Goal: Task Accomplishment & Management: Use online tool/utility

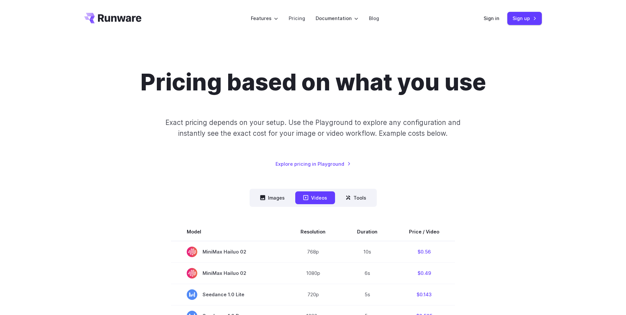
click at [503, 22] on div "Sign in Sign up" at bounding box center [513, 18] width 58 height 13
click at [497, 20] on link "Sign in" at bounding box center [492, 18] width 16 height 8
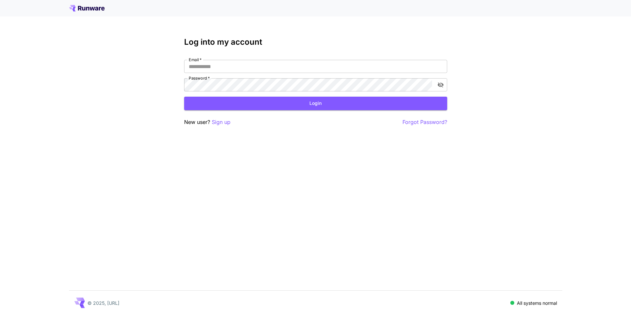
type input "**********"
click at [282, 115] on div "**********" at bounding box center [315, 82] width 263 height 89
click at [285, 108] on button "Login" at bounding box center [315, 103] width 263 height 13
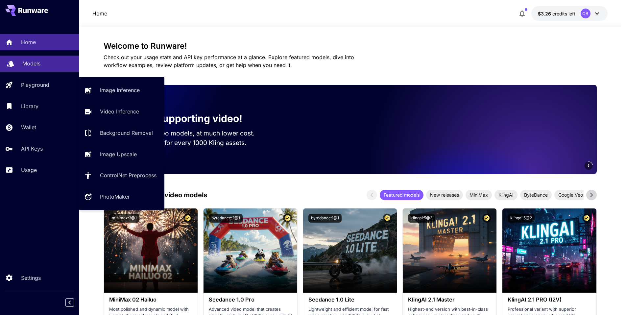
click at [40, 71] on link "Models" at bounding box center [39, 64] width 79 height 16
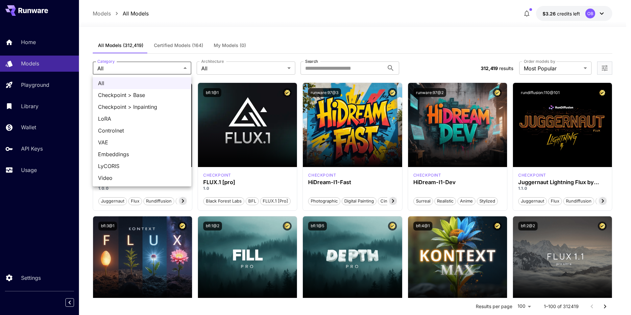
click at [362, 23] on div at bounding box center [315, 157] width 631 height 315
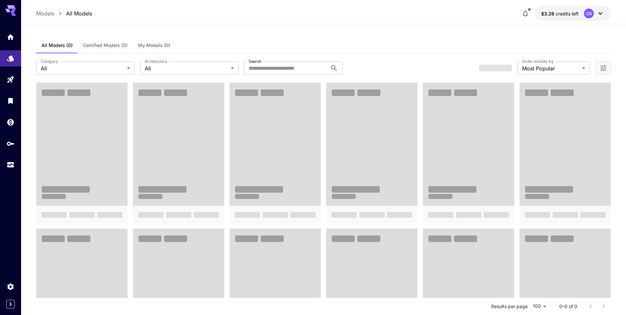
click at [245, 16] on div "Models All Models $3.26 credits left OB" at bounding box center [323, 13] width 575 height 15
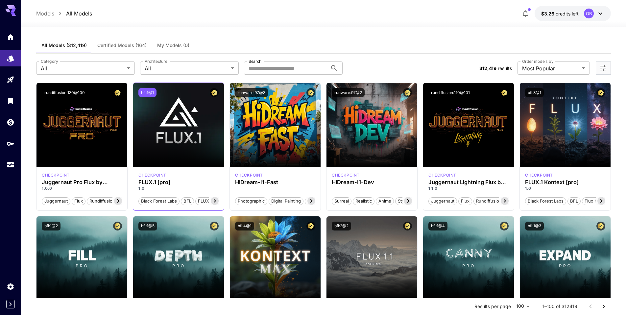
click at [149, 91] on button "bfl:1@1" at bounding box center [148, 92] width 18 height 9
click at [156, 179] on div "checkpoint FLUX.1 [pro] 1.0 Black Forest Labs BFL FLUX.1 [pro]" at bounding box center [178, 188] width 91 height 43
click at [213, 202] on icon at bounding box center [215, 201] width 8 height 8
click at [214, 202] on icon at bounding box center [215, 201] width 8 height 8
click at [214, 202] on span "FLUX.1 [pro]" at bounding box center [204, 201] width 30 height 7
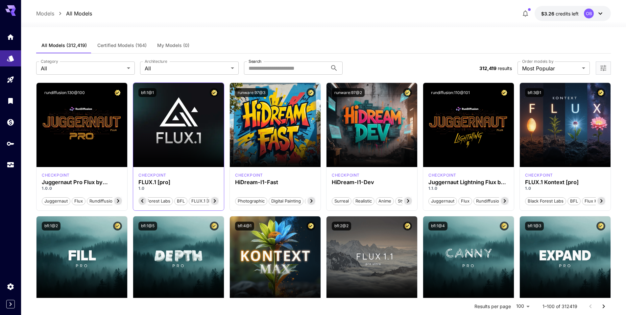
scroll to position [0, 16]
click at [214, 202] on span "FLUX.1 [pro]" at bounding box center [204, 201] width 30 height 7
click at [140, 203] on icon at bounding box center [143, 201] width 8 height 8
click at [148, 203] on span "Black Forest Labs" at bounding box center [168, 201] width 40 height 7
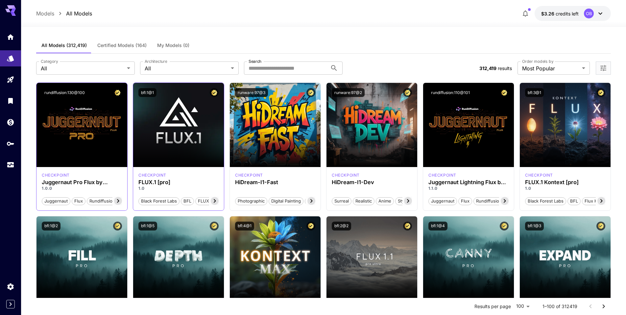
click at [115, 200] on icon at bounding box center [118, 201] width 8 height 8
click at [116, 202] on span "photorealism" at bounding box center [106, 201] width 31 height 7
click at [309, 202] on icon at bounding box center [312, 201] width 8 height 8
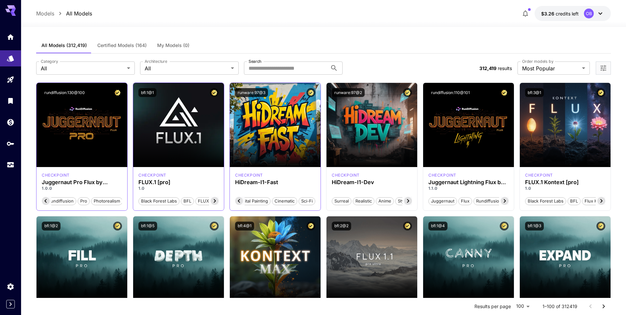
scroll to position [0, 43]
click at [238, 202] on icon at bounding box center [239, 201] width 8 height 8
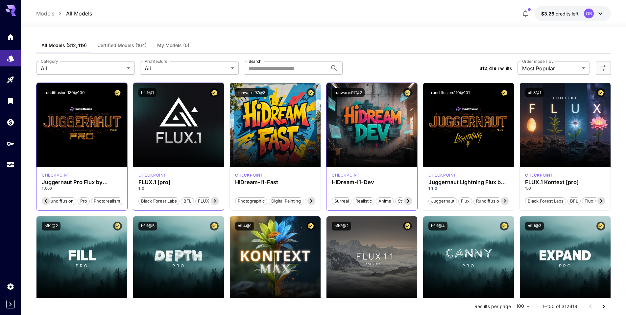
click at [408, 203] on icon at bounding box center [408, 201] width 8 height 8
click at [408, 202] on icon at bounding box center [408, 201] width 2 height 4
click at [503, 203] on icon at bounding box center [505, 201] width 8 height 8
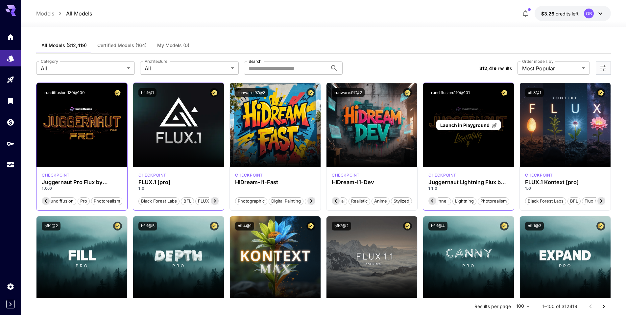
click at [470, 143] on div "Launch in Playground" at bounding box center [468, 125] width 91 height 84
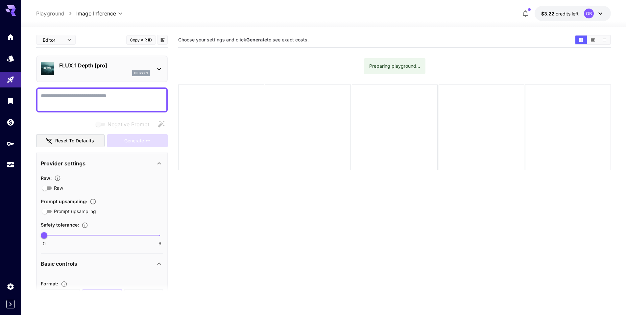
click at [102, 99] on textarea "Negative Prompt" at bounding box center [102, 100] width 122 height 16
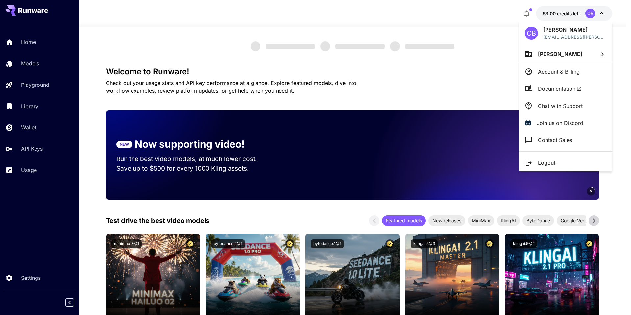
click at [566, 85] on span "Documentation" at bounding box center [560, 89] width 44 height 8
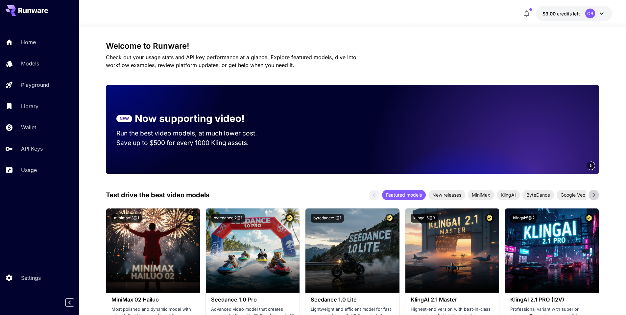
click at [593, 13] on div "OB" at bounding box center [591, 14] width 10 height 10
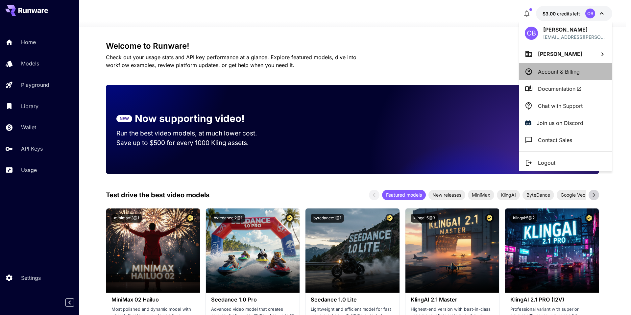
click at [557, 69] on p "Account & Billing" at bounding box center [559, 72] width 42 height 8
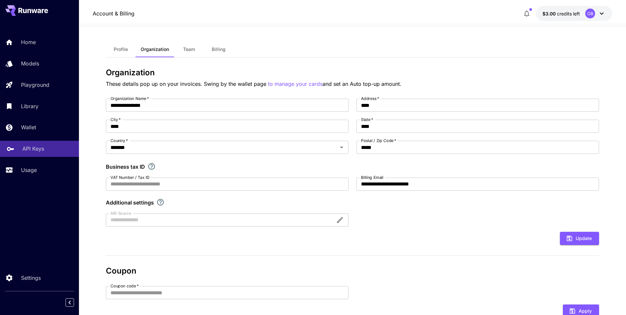
click at [31, 150] on p "API Keys" at bounding box center [33, 149] width 22 height 8
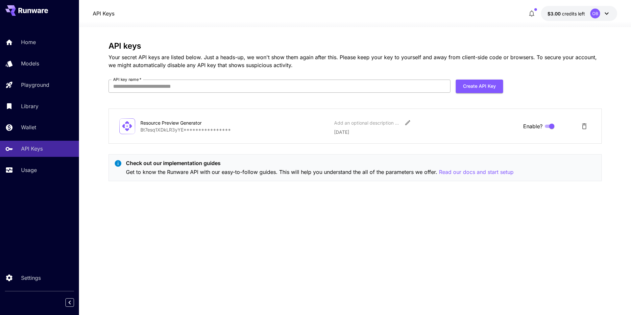
drag, startPoint x: 485, startPoint y: 85, endPoint x: 307, endPoint y: 85, distance: 178.7
click at [307, 85] on form "API key name   * API key name   * Create API Key" at bounding box center [306, 89] width 395 height 18
click at [307, 85] on input "API key name   *" at bounding box center [280, 86] width 342 height 13
type input "********"
click at [489, 94] on form "API key name   * ******** API key name   * Create API Key" at bounding box center [306, 89] width 395 height 18
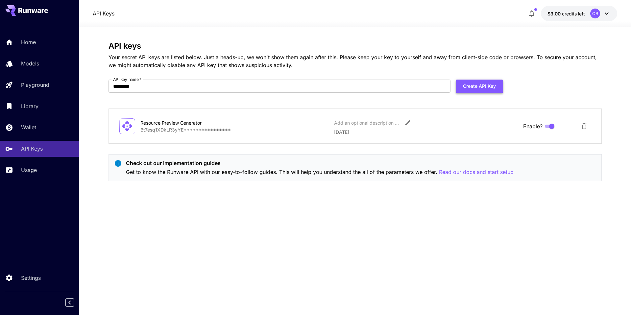
click at [485, 89] on button "Create API Key" at bounding box center [479, 86] width 47 height 13
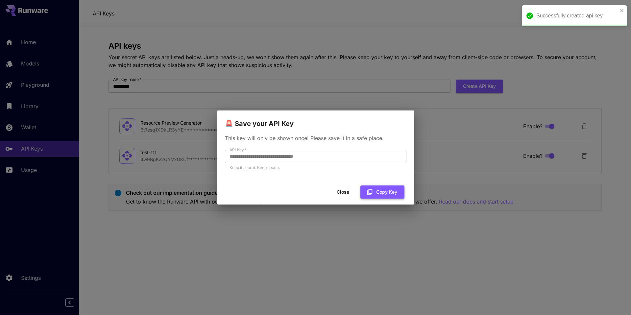
click at [376, 193] on button "Copy Key" at bounding box center [383, 192] width 44 height 13
click at [396, 134] on div "**********" at bounding box center [315, 156] width 197 height 54
click at [148, 67] on div "**********" at bounding box center [315, 157] width 631 height 315
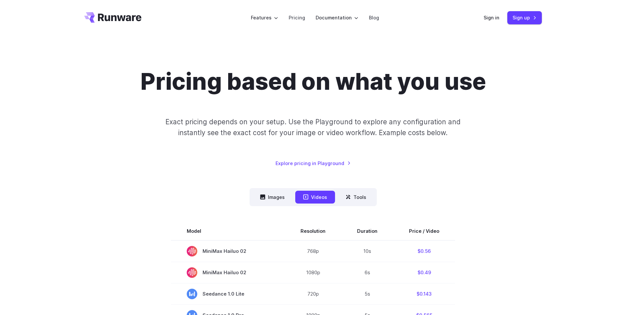
scroll to position [158, 0]
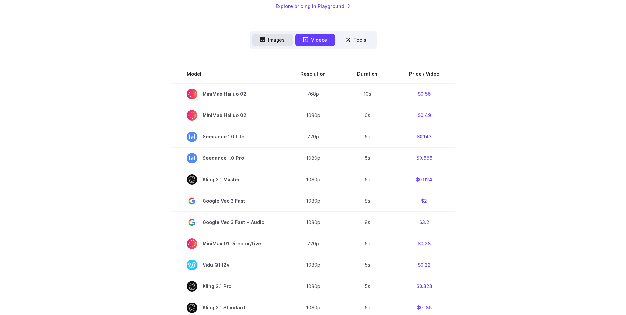
click at [267, 42] on button "Images" at bounding box center [272, 40] width 40 height 13
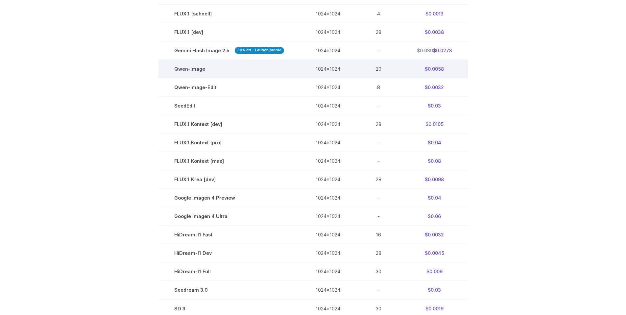
scroll to position [197, 0]
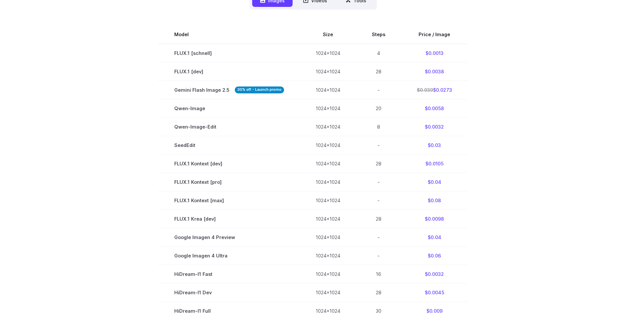
click at [537, 124] on section "Model Size Steps Price / Image FLUX.1 [[PERSON_NAME]] 1024x1024 4 $0.0013 FLUX.…" at bounding box center [313, 209] width 458 height 369
click at [472, 133] on section "Model Size Steps Price / Image FLUX.1 [[PERSON_NAME]] 1024x1024 4 $0.0013 FLUX.…" at bounding box center [313, 209] width 458 height 369
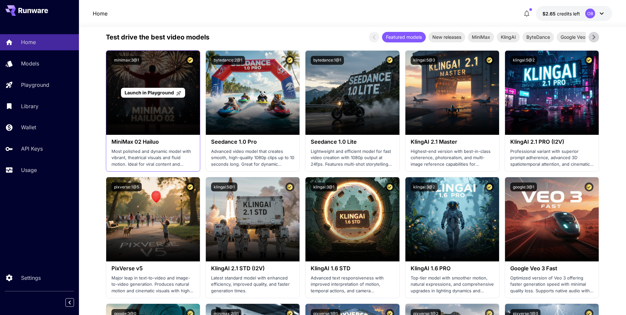
click at [143, 86] on div "Launch in Playground" at bounding box center [153, 93] width 94 height 84
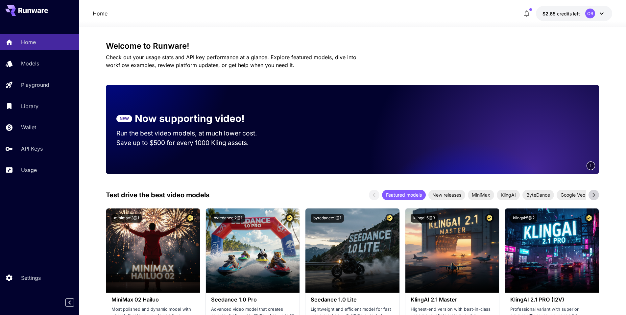
click at [124, 94] on link "Video Inference" at bounding box center [111, 96] width 64 height 9
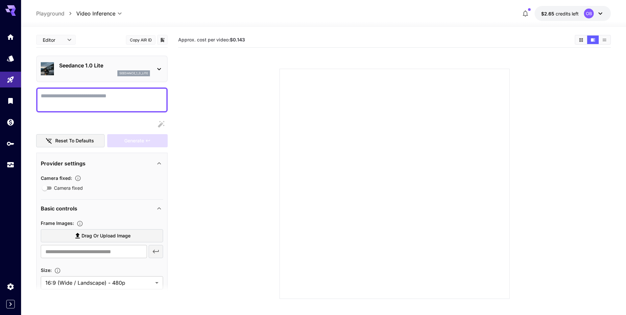
click at [118, 67] on p "Seedance 1.0 Lite" at bounding box center [104, 66] width 91 height 8
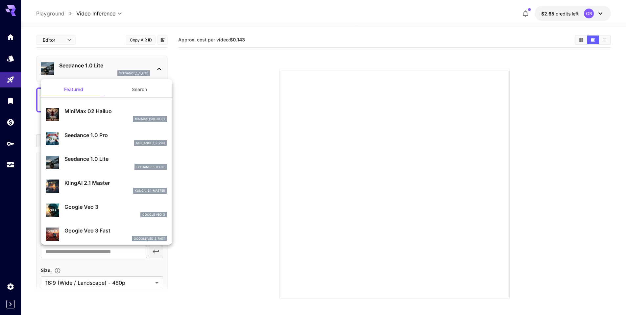
scroll to position [198, 0]
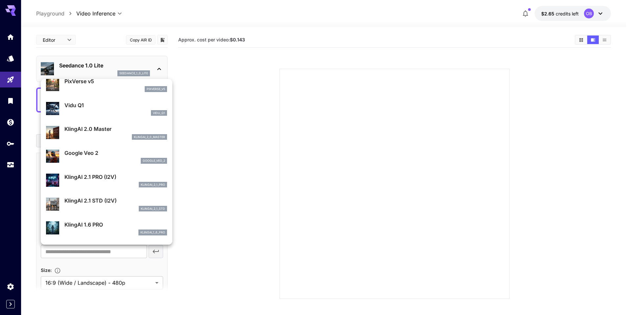
click at [11, 56] on div at bounding box center [315, 157] width 631 height 315
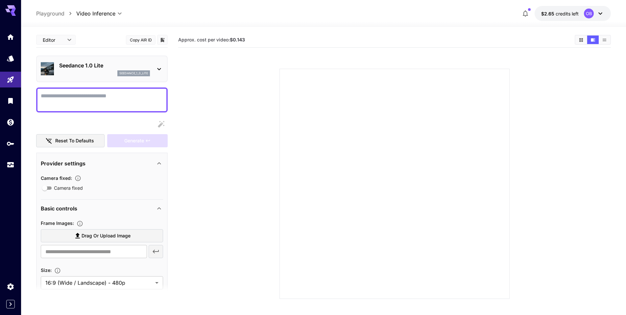
click at [10, 57] on div at bounding box center [313, 157] width 626 height 315
click at [11, 61] on link at bounding box center [10, 58] width 21 height 16
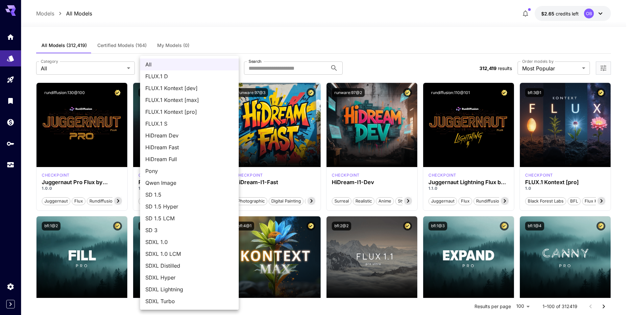
click at [308, 46] on div at bounding box center [315, 157] width 631 height 315
